Goal: Transaction & Acquisition: Purchase product/service

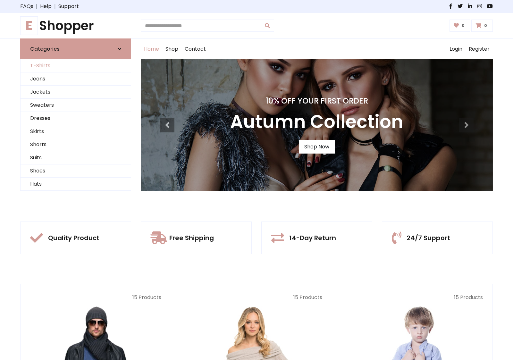
click at [76, 66] on link "T-Shirts" at bounding box center [76, 65] width 110 height 13
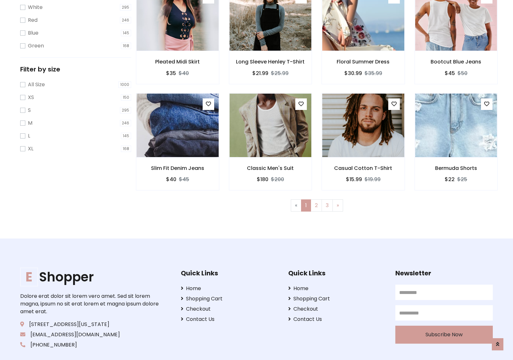
scroll to position [12, 0]
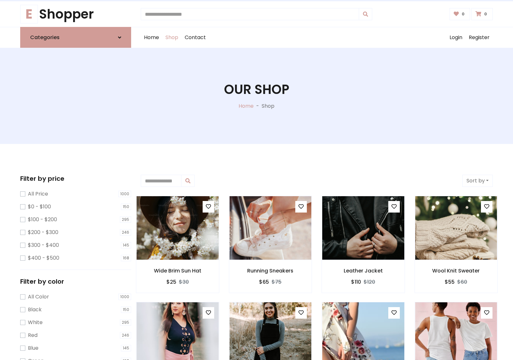
click at [256, 96] on h1 "Our Shop" at bounding box center [256, 89] width 65 height 15
click at [317, 38] on div "Home Shop Contact Log out Login Register" at bounding box center [317, 37] width 352 height 21
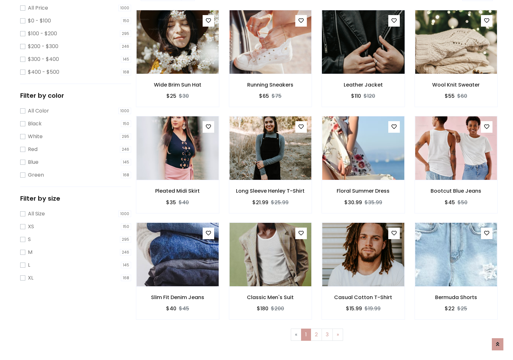
click at [363, 64] on img at bounding box center [363, 42] width 98 height 154
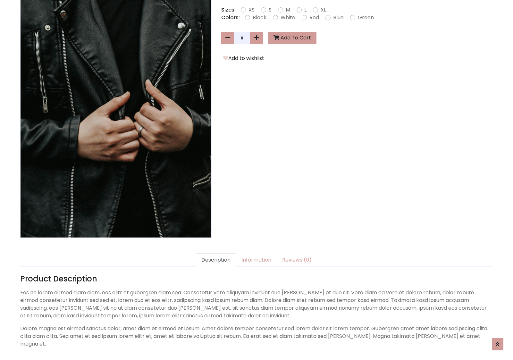
scroll to position [157, 0]
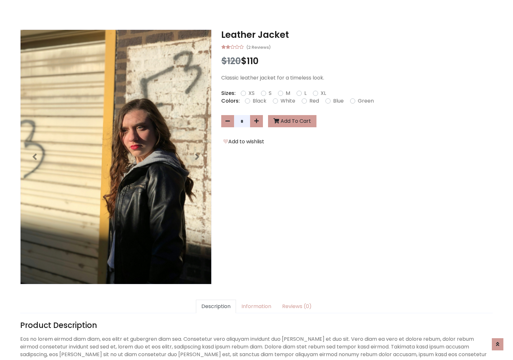
click at [357, 35] on h3 "Leather Jacket" at bounding box center [357, 34] width 272 height 11
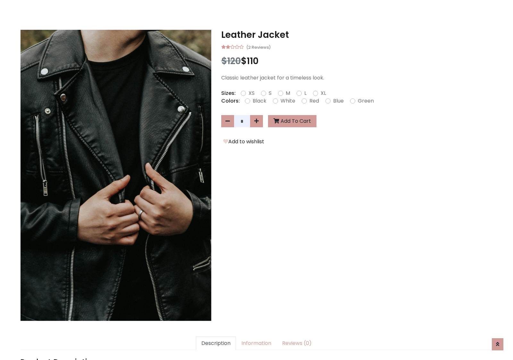
click at [357, 35] on h3 "Leather Jacket" at bounding box center [357, 34] width 272 height 11
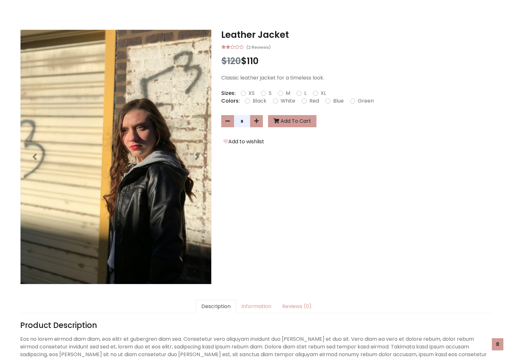
scroll to position [0, 0]
